Goal: Find contact information

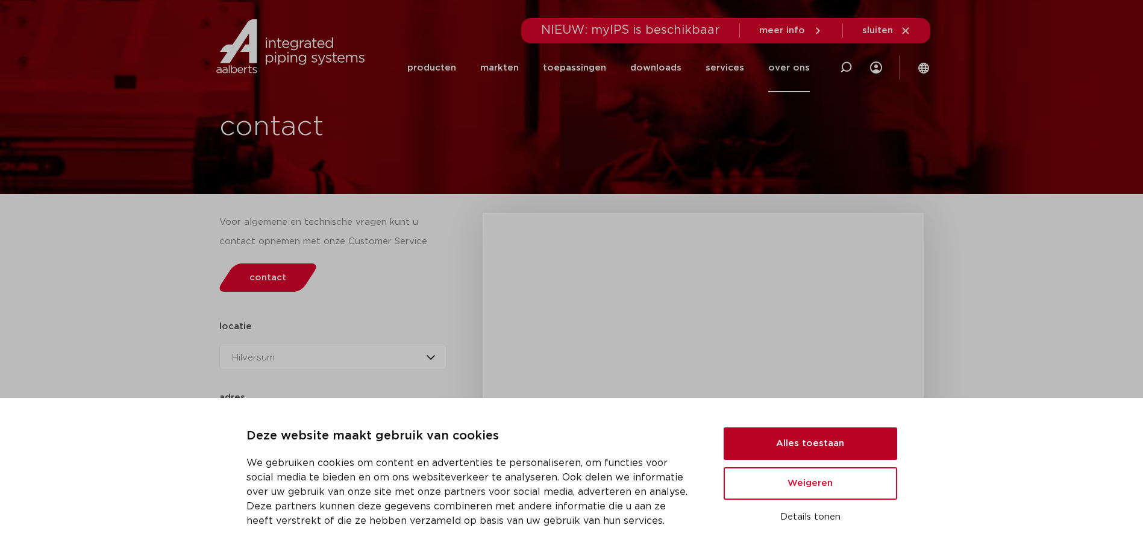
click at [850, 451] on button "Alles toestaan" at bounding box center [811, 443] width 174 height 33
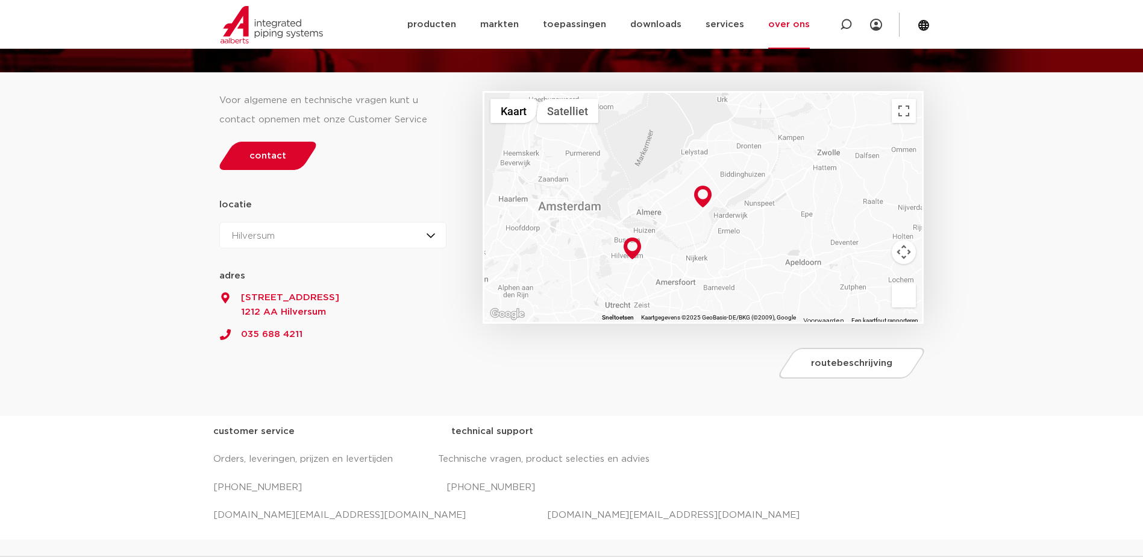
scroll to position [121, 0]
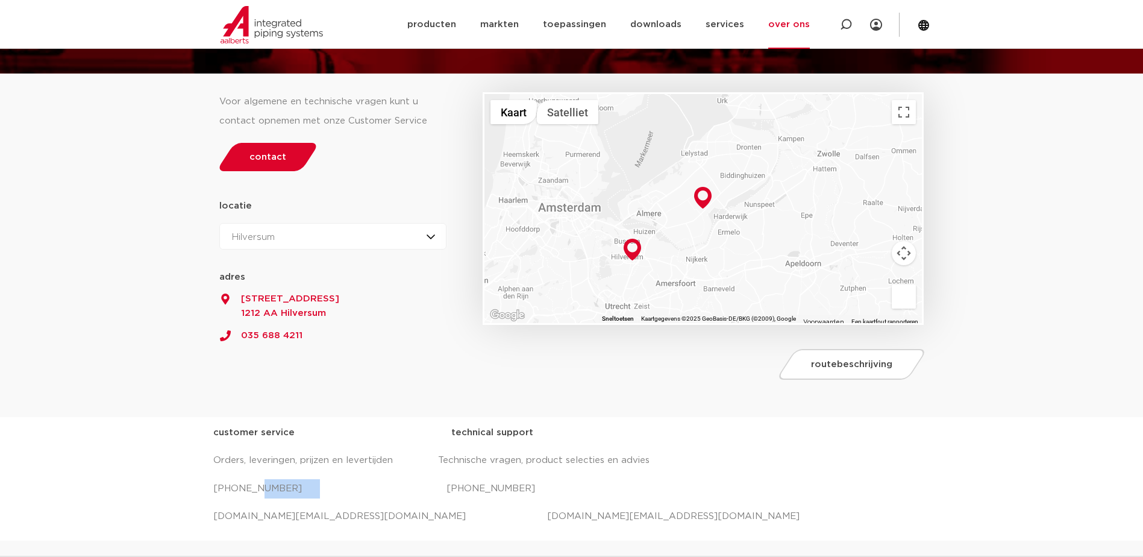
drag, startPoint x: 307, startPoint y: 489, endPoint x: 249, endPoint y: 489, distance: 57.8
click at [249, 489] on p "[PHONE_NUMBER] [PHONE_NUMBER]" at bounding box center [571, 488] width 717 height 19
copy p "35 6884 330"
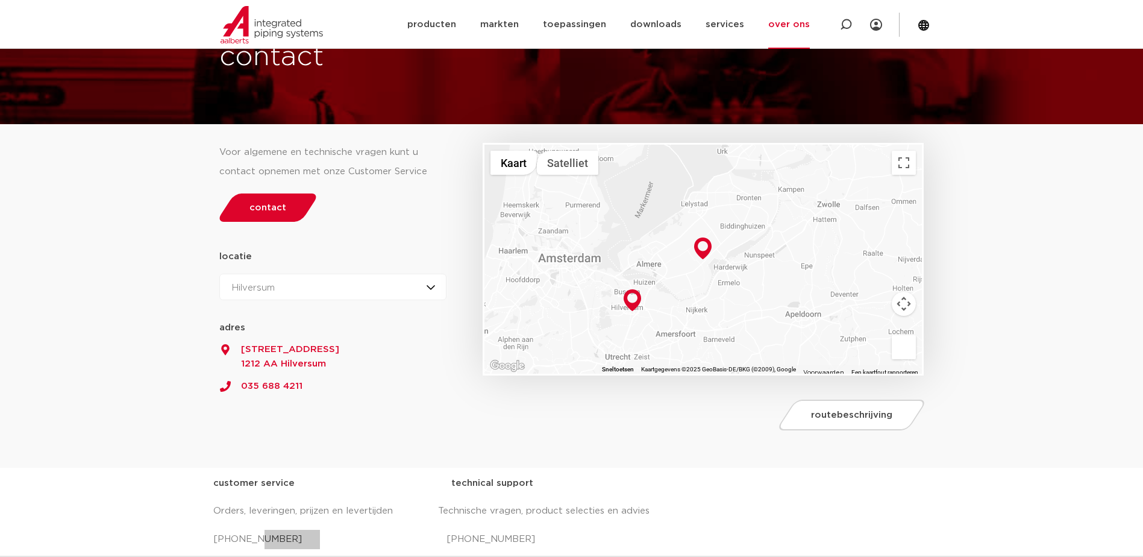
scroll to position [0, 0]
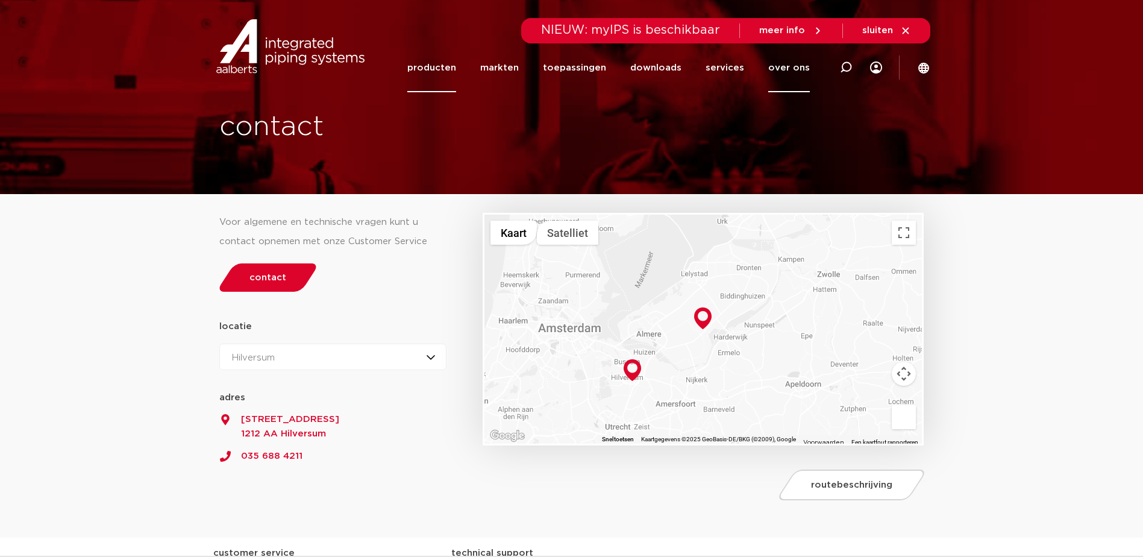
click at [449, 68] on link "producten" at bounding box center [431, 67] width 49 height 49
